Goal: Task Accomplishment & Management: Use online tool/utility

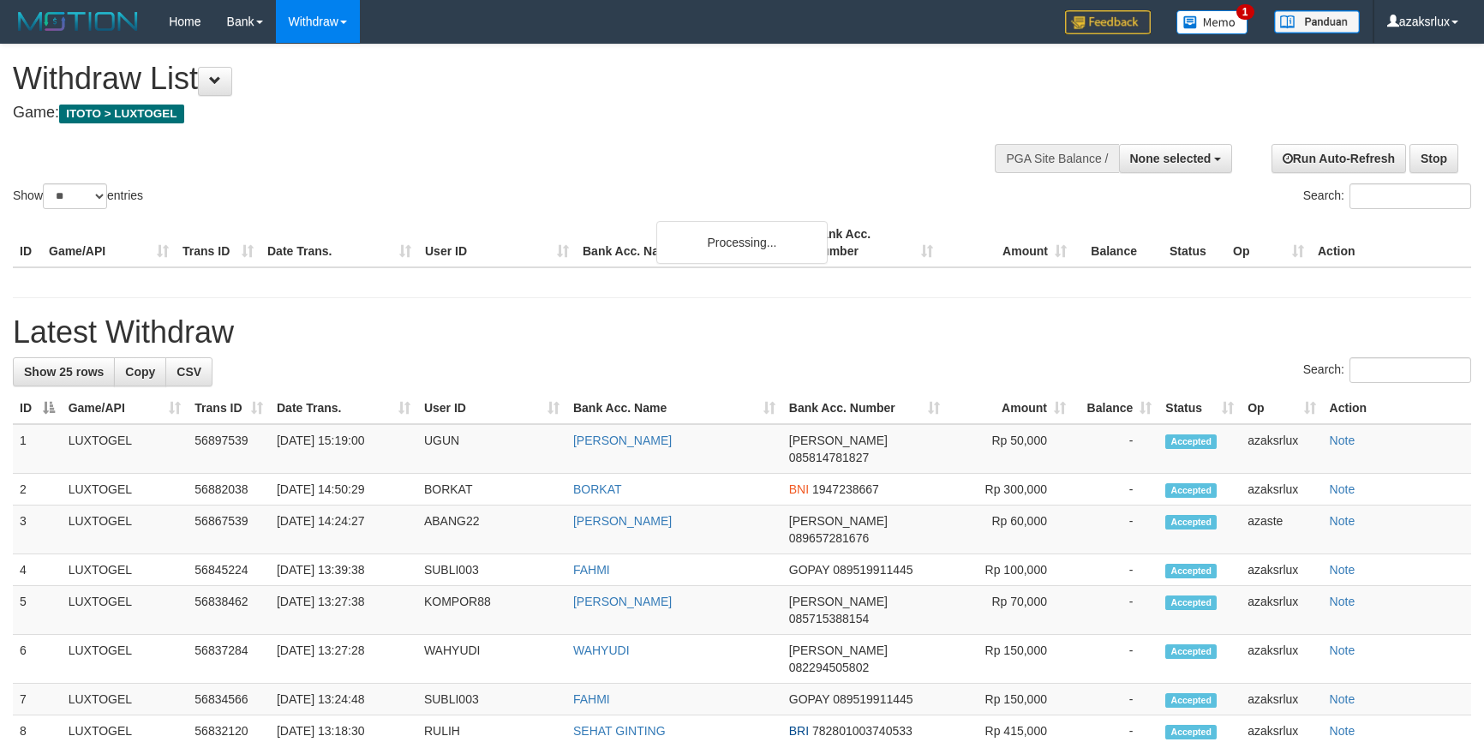
select select
select select "**"
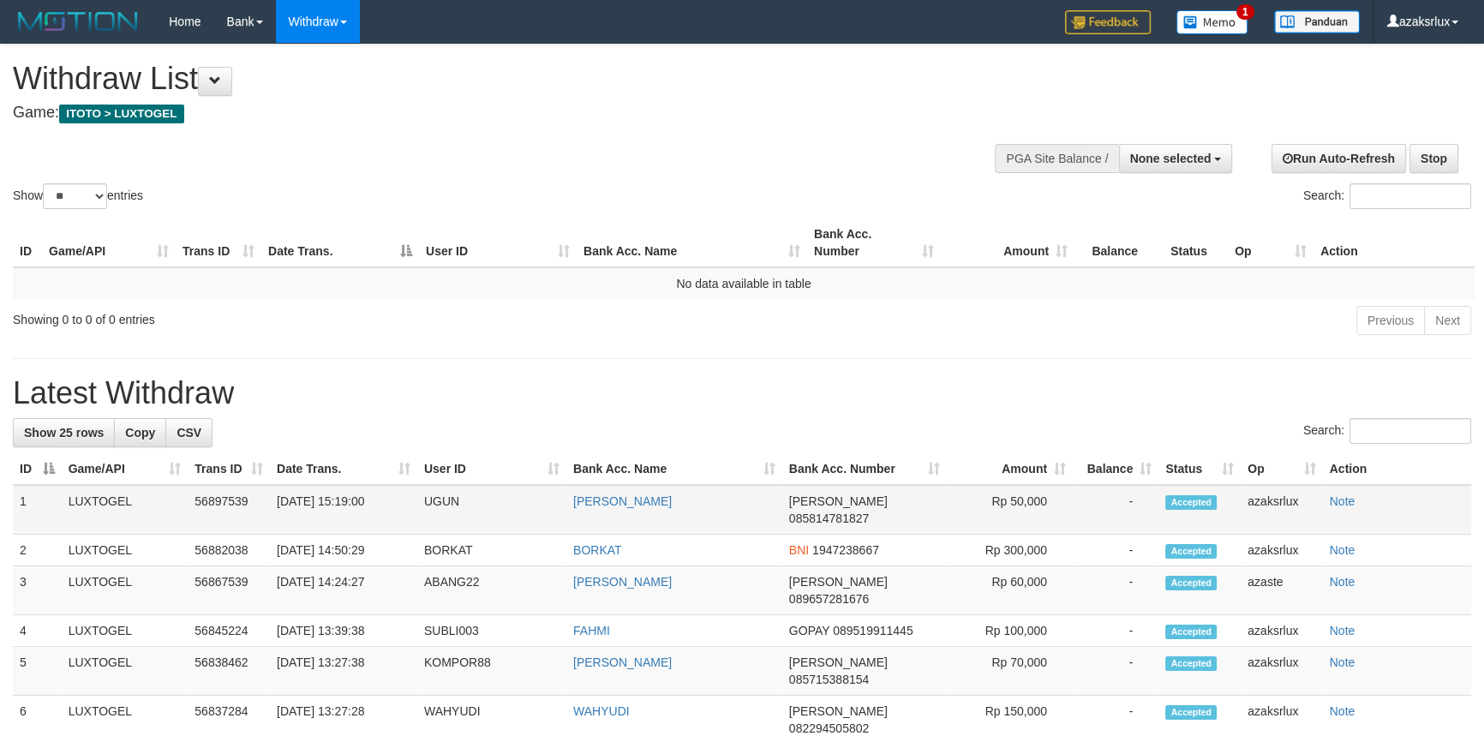
click at [351, 508] on td "31/08/2025 15:19:00" at bounding box center [343, 510] width 147 height 50
copy td "15:19:00"
drag, startPoint x: 351, startPoint y: 508, endPoint x: 385, endPoint y: 504, distance: 33.7
click at [385, 504] on td "31/08/2025 15:19:00" at bounding box center [343, 510] width 147 height 50
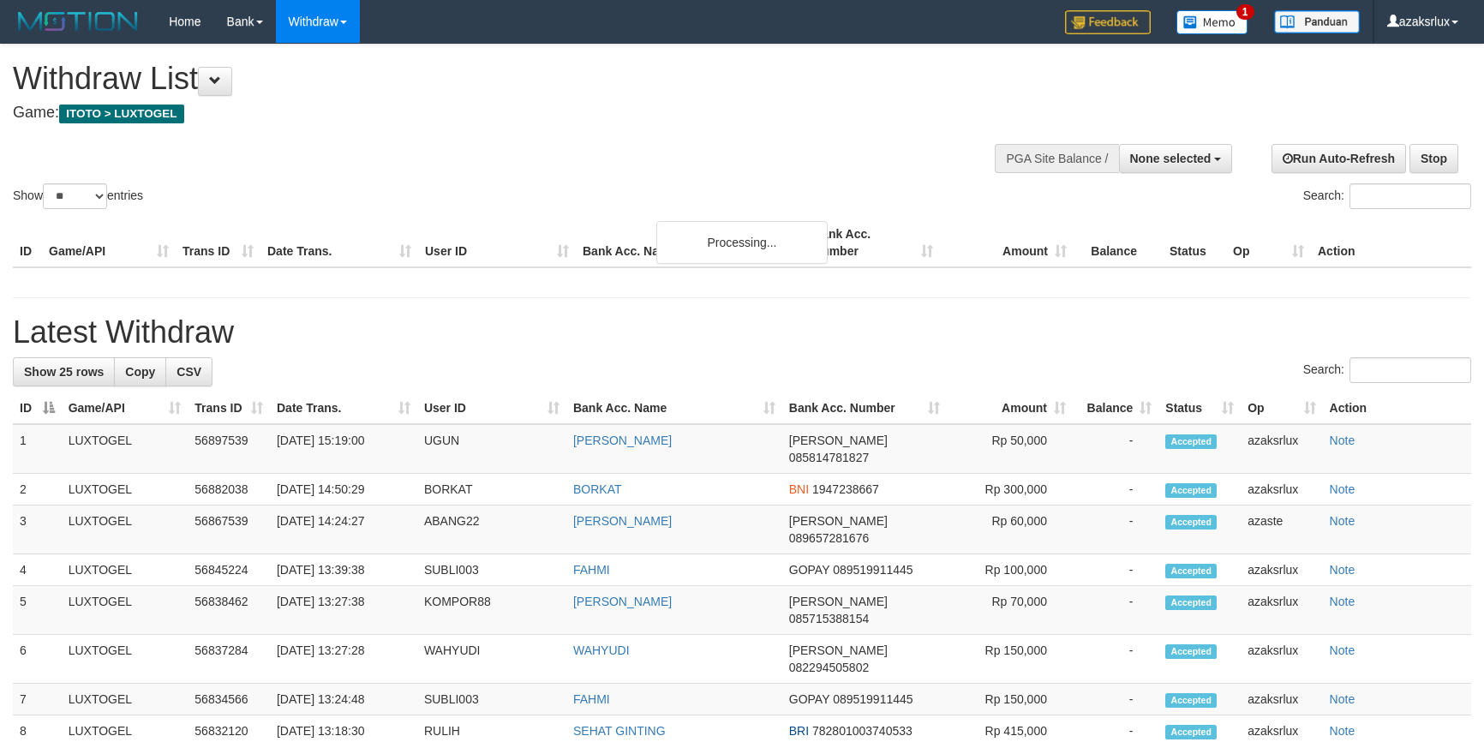
select select
select select "**"
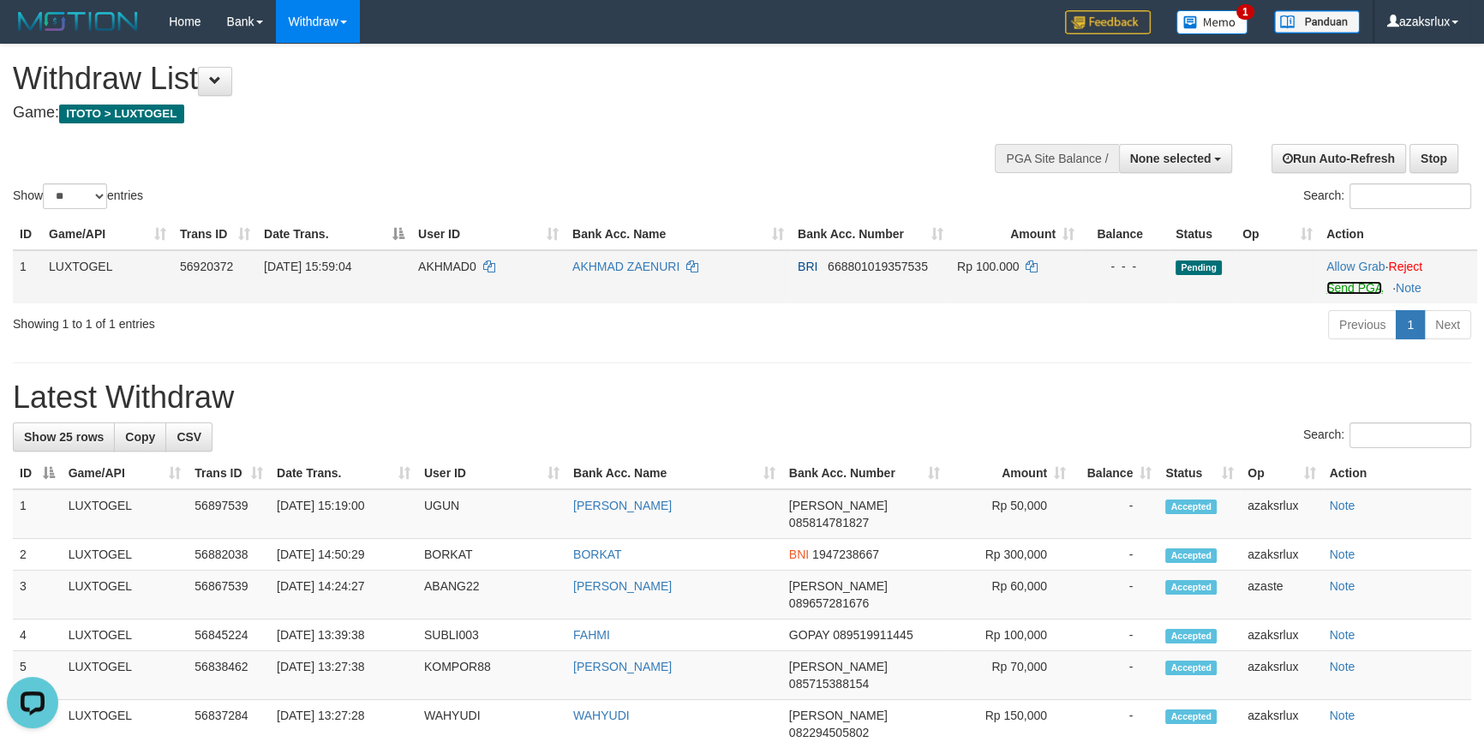
click at [1366, 283] on link "Send PGA" at bounding box center [1354, 288] width 56 height 14
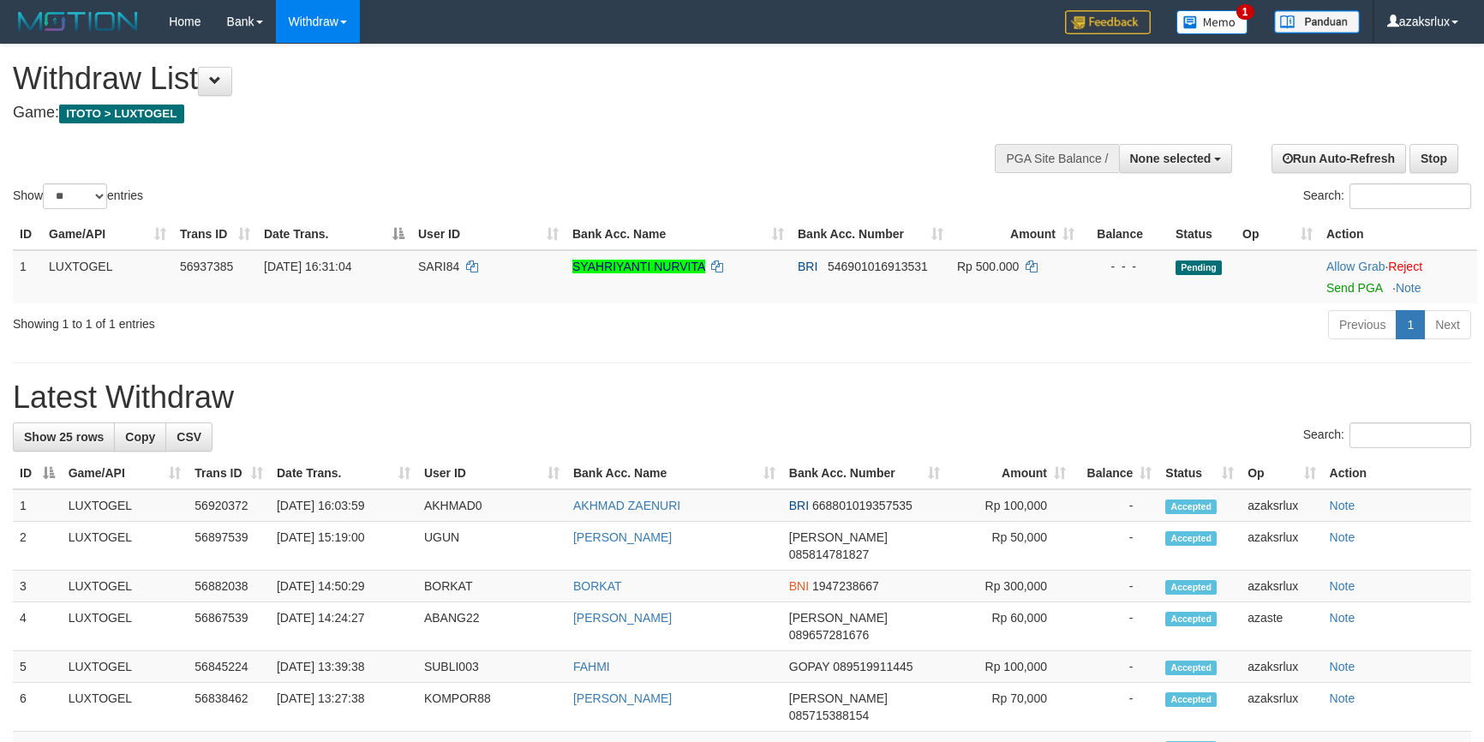
select select
select select "**"
click at [1348, 290] on link "Send PGA" at bounding box center [1354, 288] width 56 height 14
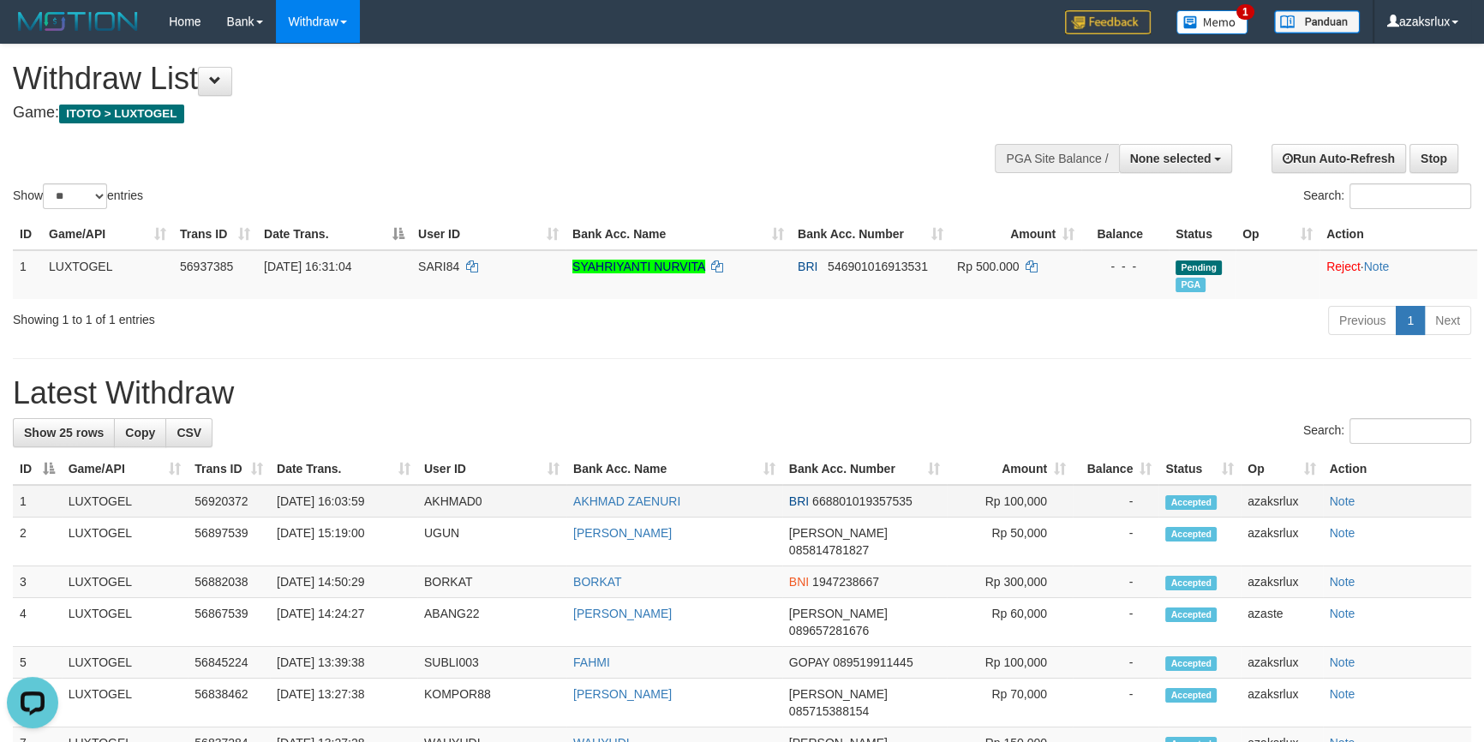
click at [360, 518] on td "31/08/2025 16:03:59" at bounding box center [343, 501] width 147 height 33
click at [349, 518] on td "31/08/2025 16:03:59" at bounding box center [343, 501] width 147 height 33
copy td "16:03:59"
drag, startPoint x: 349, startPoint y: 522, endPoint x: 386, endPoint y: 518, distance: 37.9
click at [386, 518] on td "31/08/2025 16:03:59" at bounding box center [343, 501] width 147 height 33
